Goal: Obtain resource: Download file/media

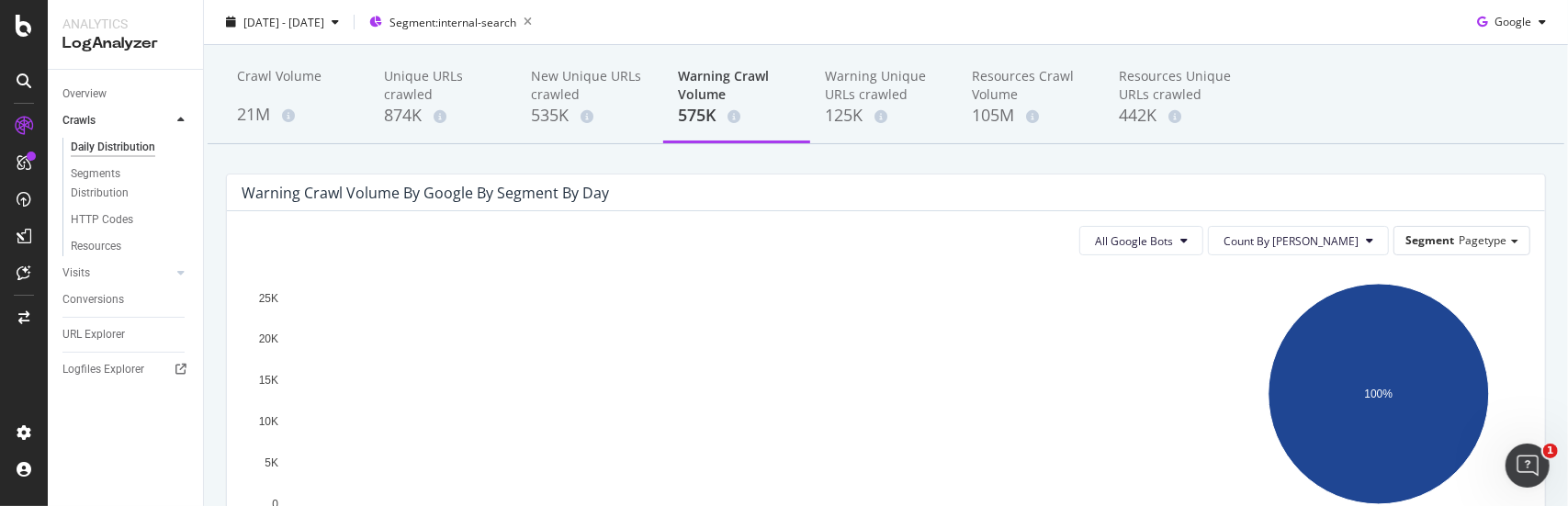
scroll to position [11, 0]
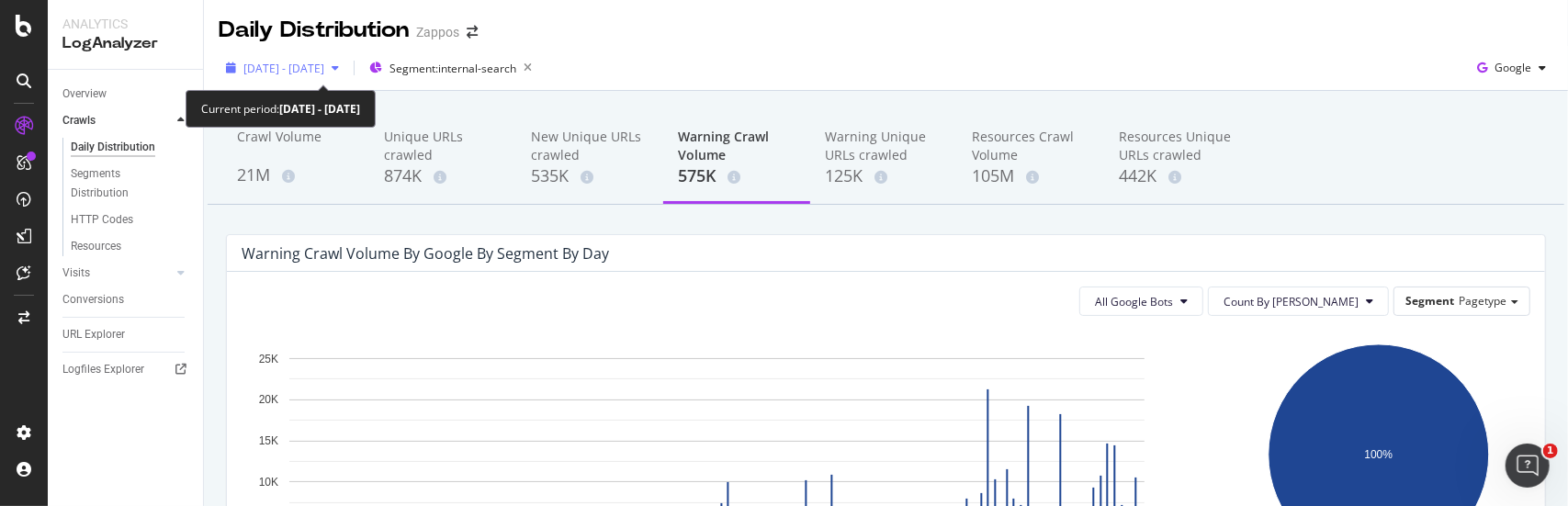
click at [325, 70] on span "[DATE] - [DATE]" at bounding box center [283, 68] width 80 height 16
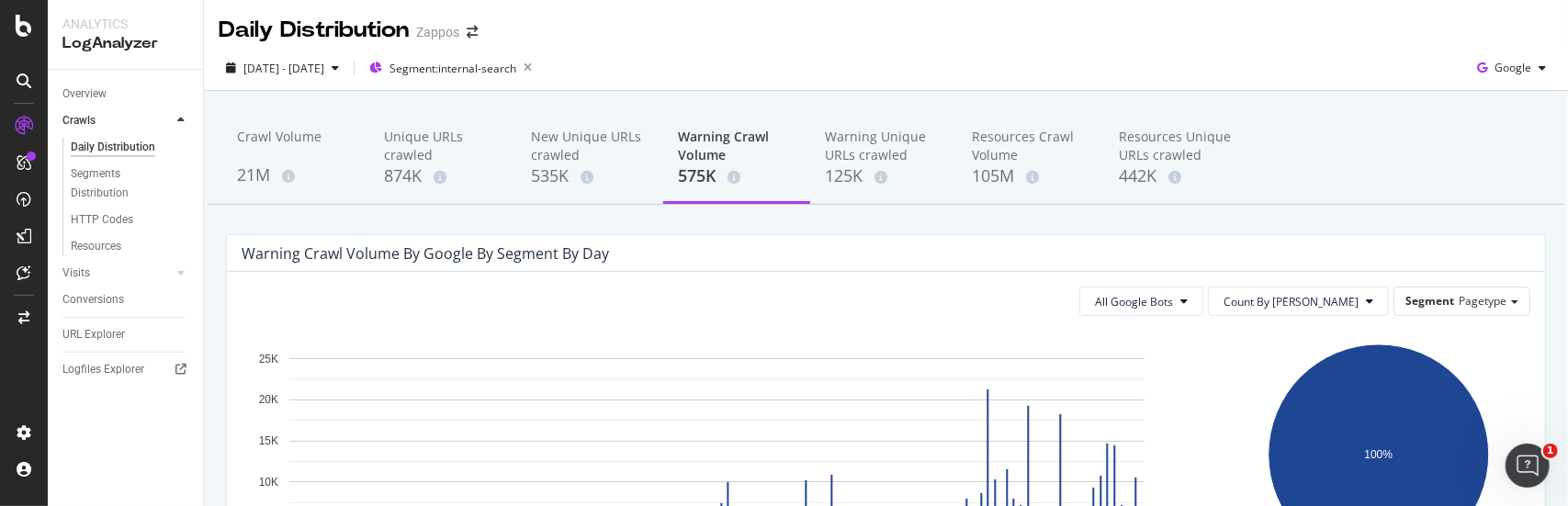
click at [809, 47] on div "2024 Aug. 26th - 2025 Aug. 25th Segment: internal-search Google" at bounding box center [887, 69] width 1365 height 45
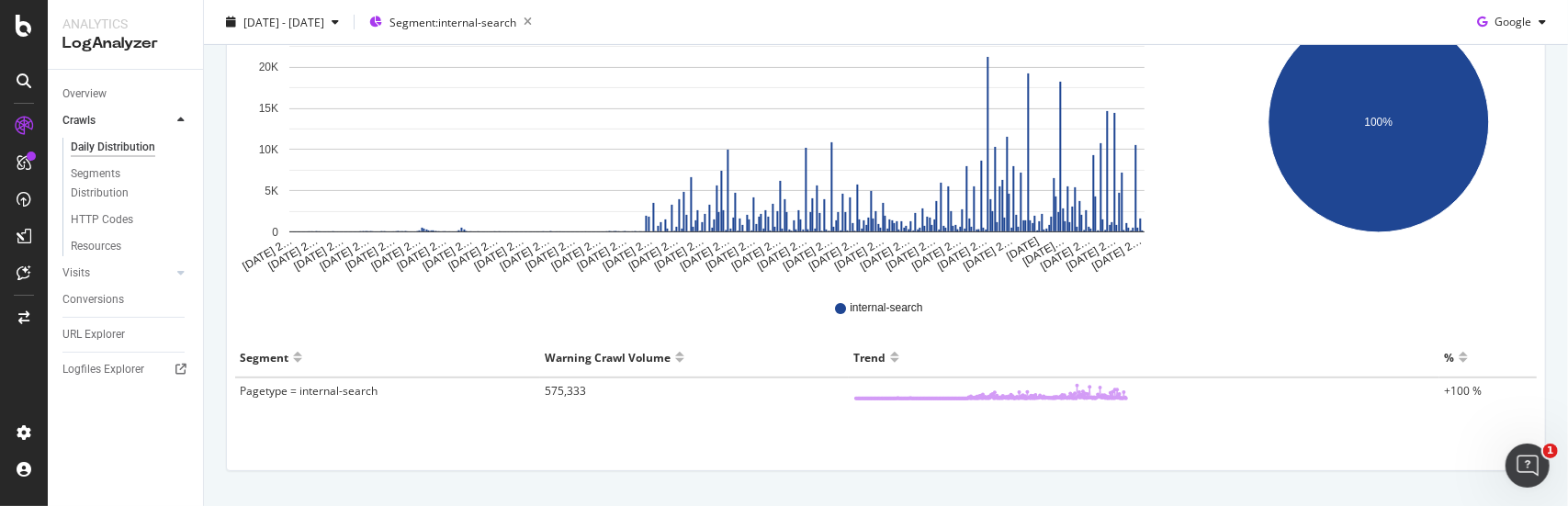
scroll to position [378, 0]
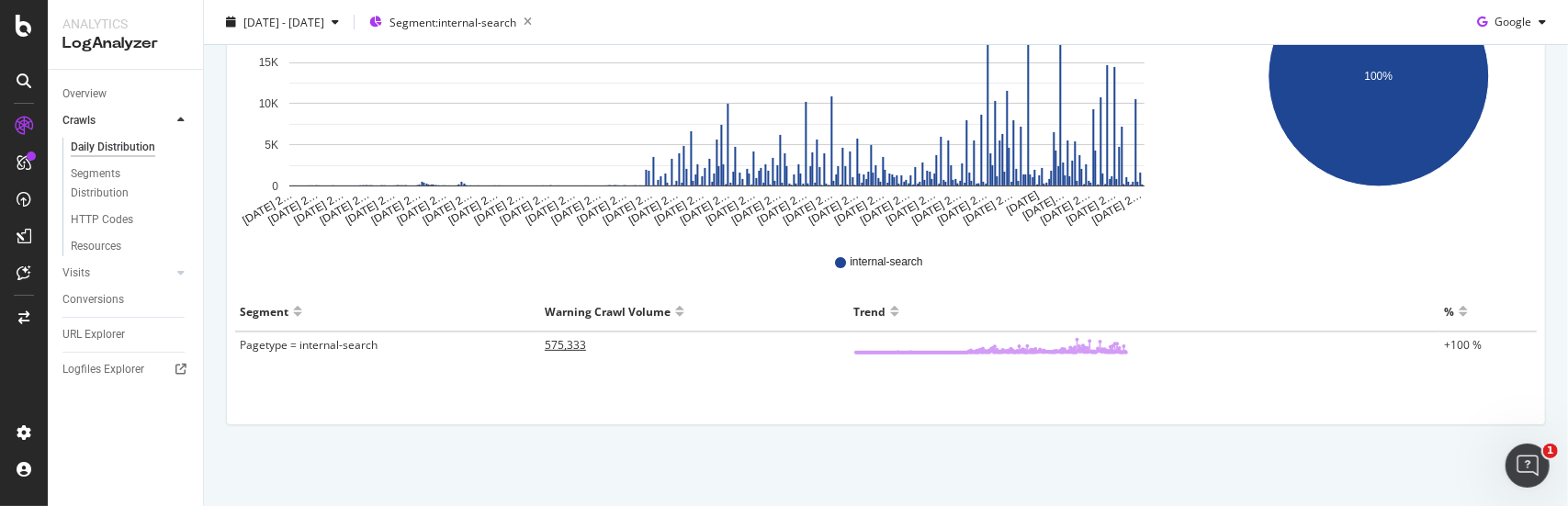
click at [550, 342] on span "575,333" at bounding box center [566, 344] width 42 height 16
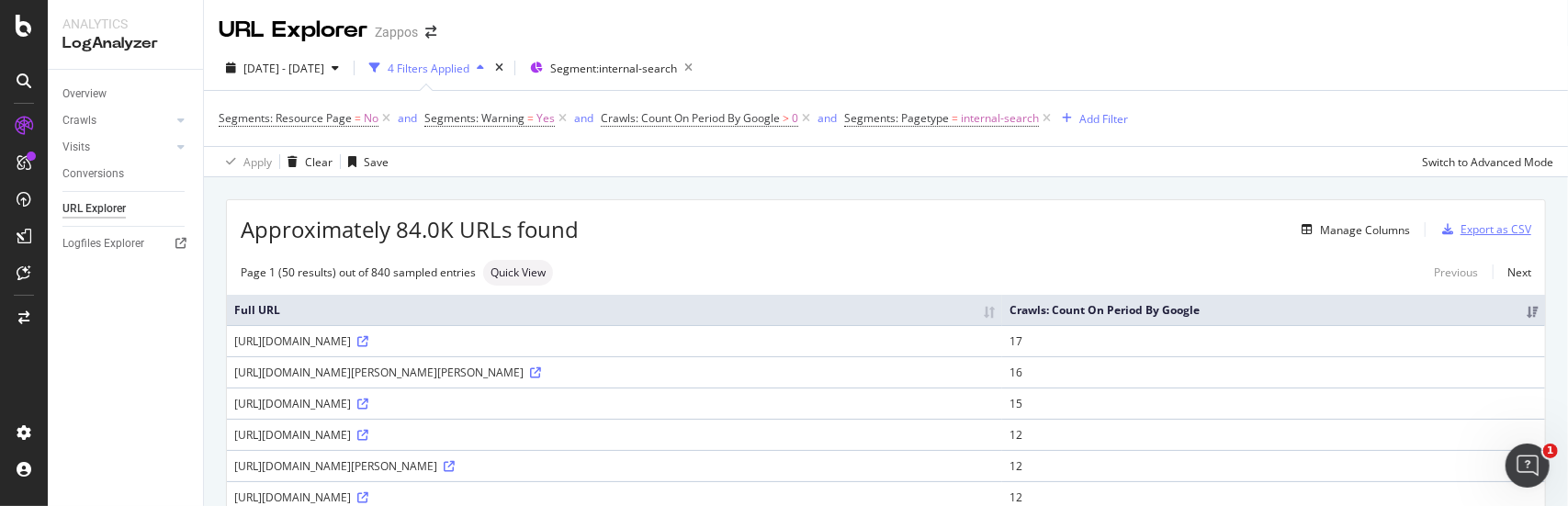
click at [1493, 231] on div "Export as CSV" at bounding box center [1496, 229] width 71 height 16
click at [1461, 229] on div "Export as CSV" at bounding box center [1496, 229] width 71 height 16
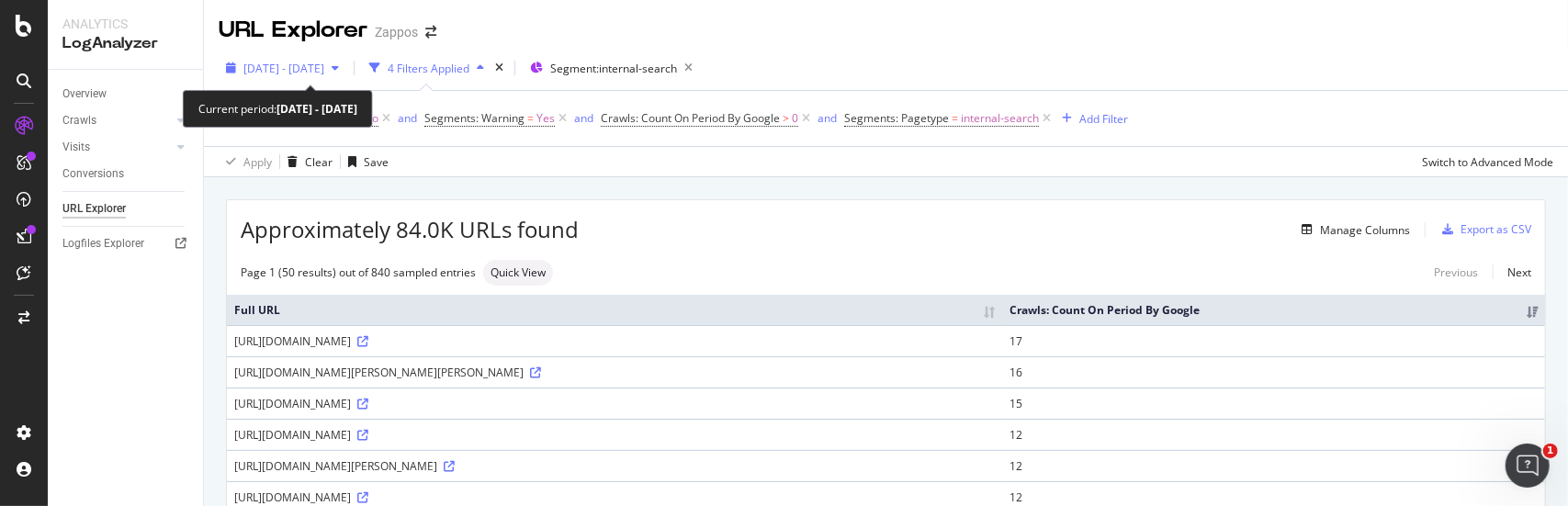
click at [339, 65] on icon "button" at bounding box center [335, 68] width 8 height 11
